Goal: Submit feedback/report problem

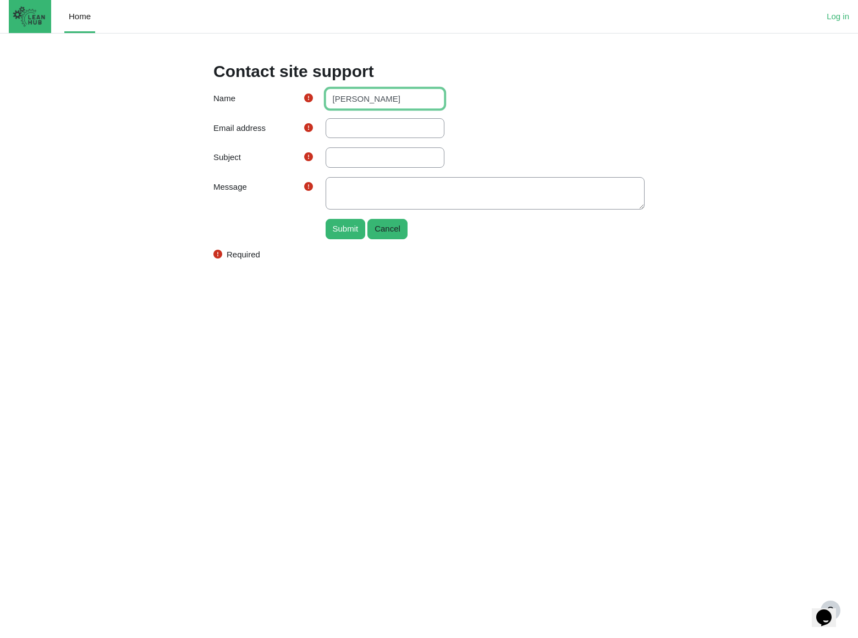
type input "[PERSON_NAME]"
type input "[PERSON_NAME][EMAIL_ADDRESS][DOMAIN_NAME]"
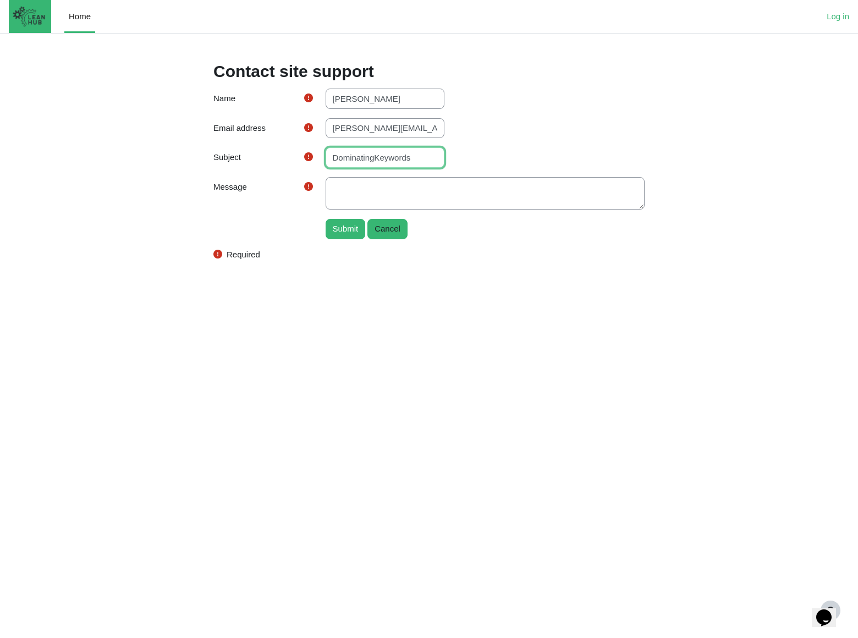
type input "DominatingKeywords"
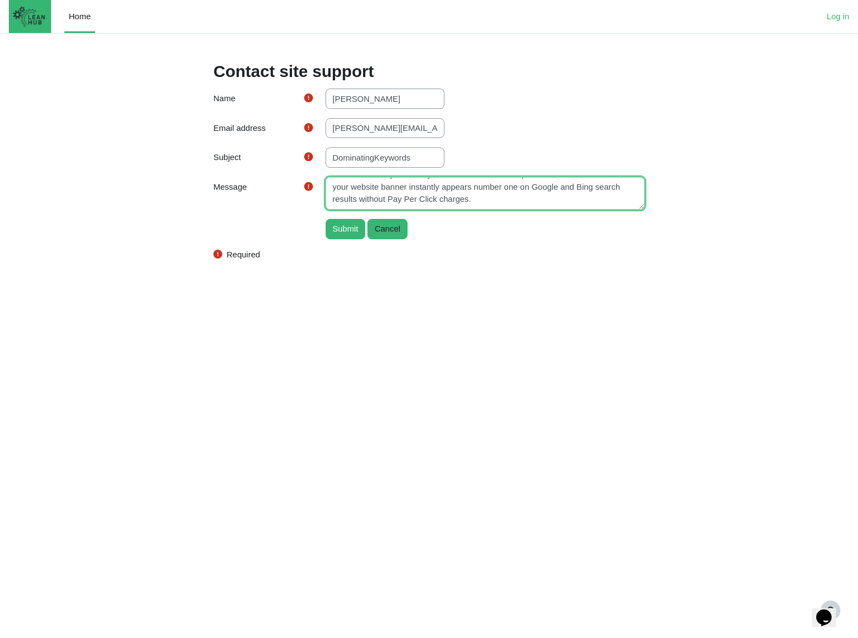
scroll to position [70, 0]
type textarea "I am not offering to you SEO, nor Pay Per Click Advertising. This is something …"
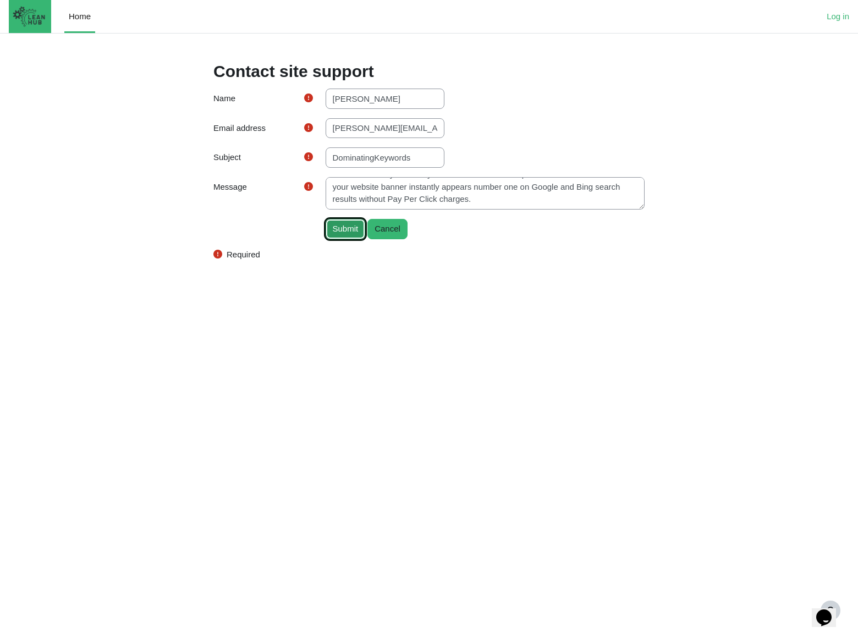
click at [347, 229] on input "Submit" at bounding box center [346, 229] width 40 height 20
